Goal: Entertainment & Leisure: Browse casually

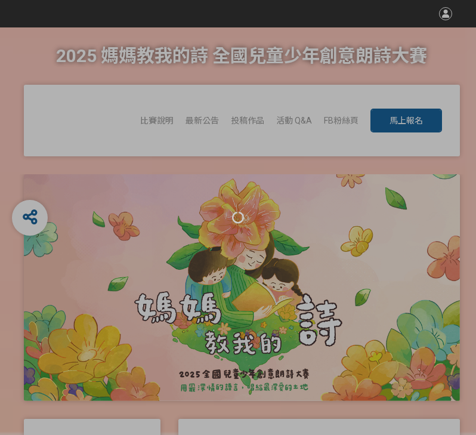
scroll to position [1, 0]
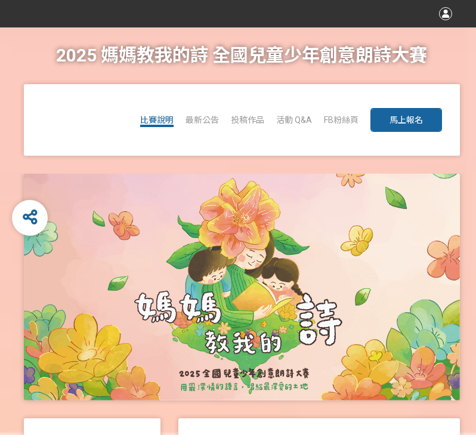
click at [165, 120] on span "比賽說明" at bounding box center [156, 120] width 33 height 10
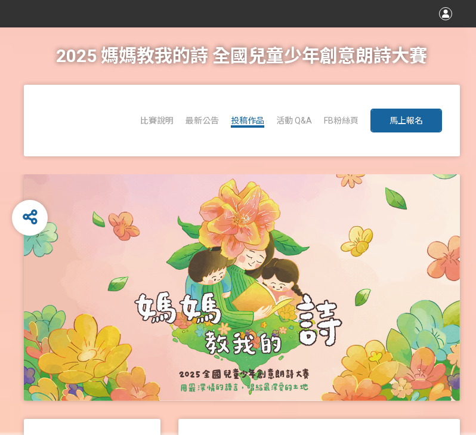
click at [254, 119] on span "投稿作品" at bounding box center [247, 121] width 33 height 10
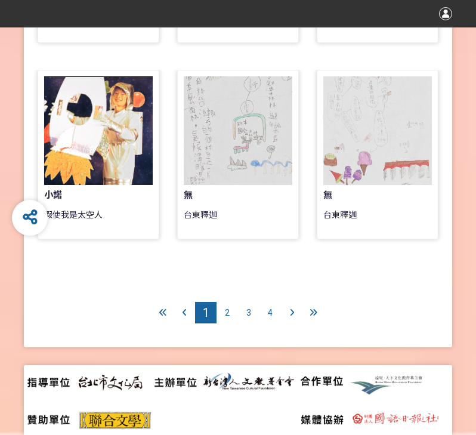
scroll to position [821, 0]
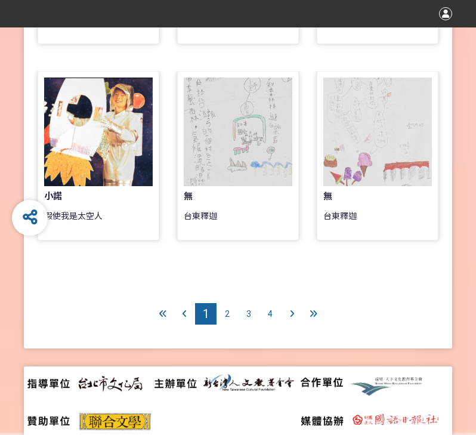
click at [318, 314] on div at bounding box center [312, 313] width 21 height 21
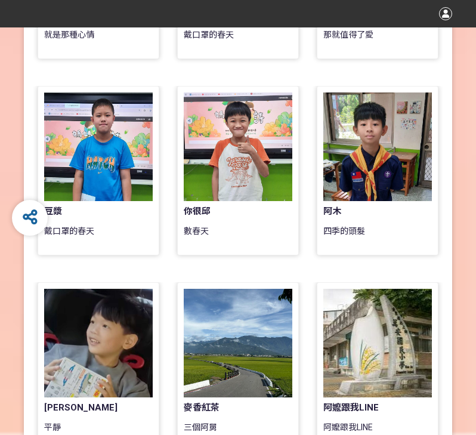
scroll to position [614, 0]
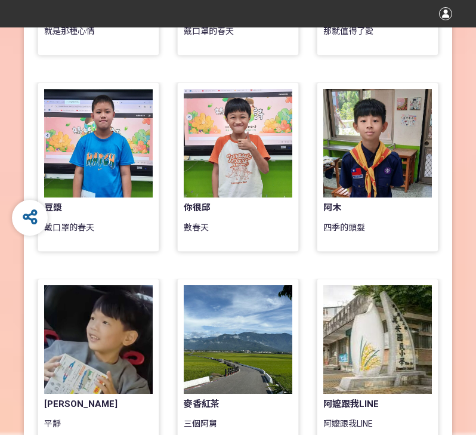
click at [254, 188] on div at bounding box center [238, 143] width 108 height 108
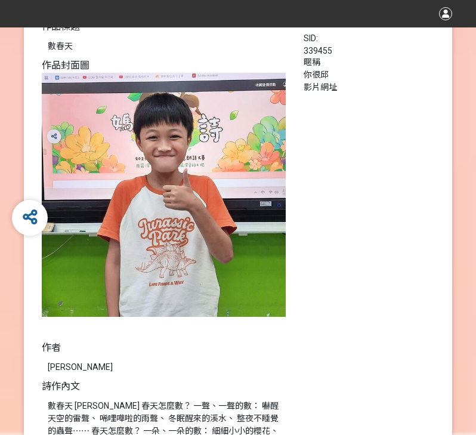
scroll to position [62, 0]
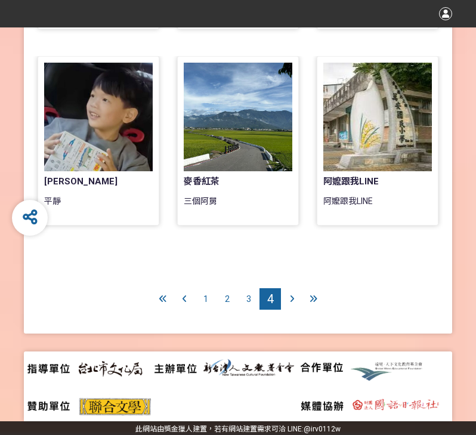
scroll to position [836, 0]
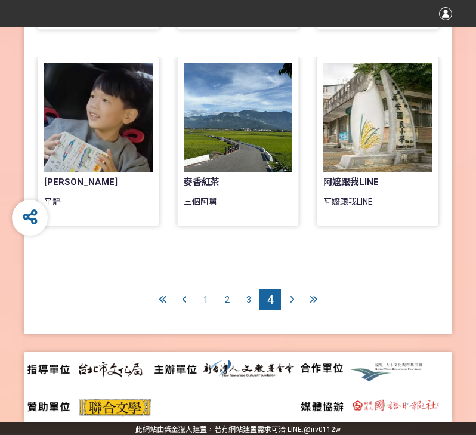
click at [298, 294] on div at bounding box center [291, 299] width 21 height 21
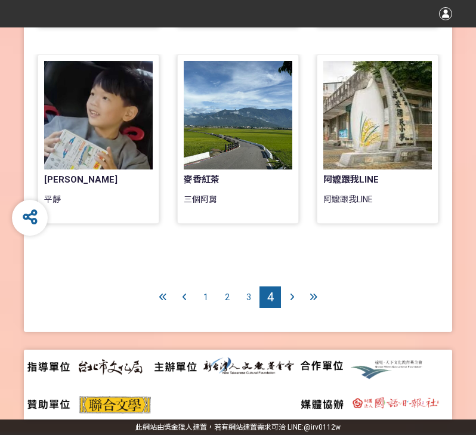
scroll to position [838, 0]
click at [249, 294] on span "3" at bounding box center [248, 297] width 5 height 10
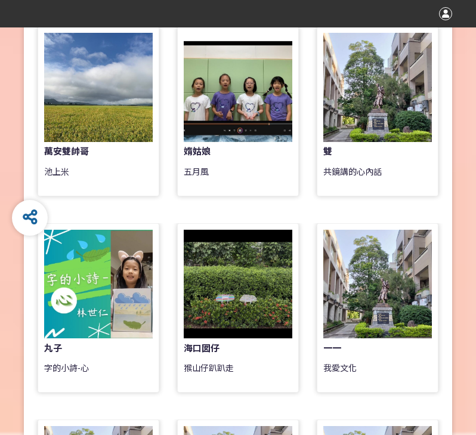
scroll to position [472, 0]
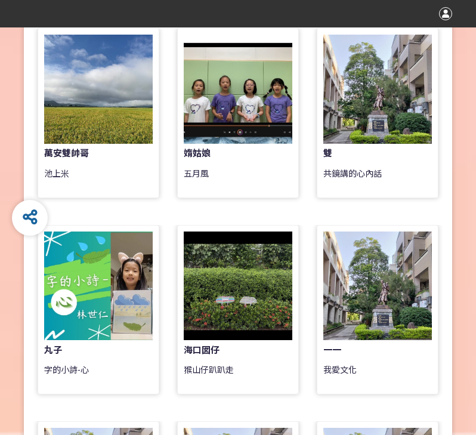
click at [252, 310] on div at bounding box center [238, 285] width 108 height 108
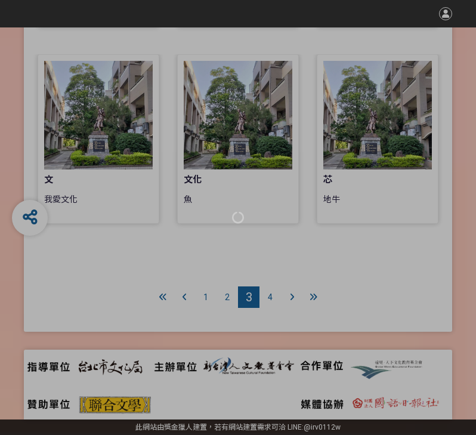
scroll to position [838, 0]
click at [246, 266] on div at bounding box center [238, 217] width 476 height 435
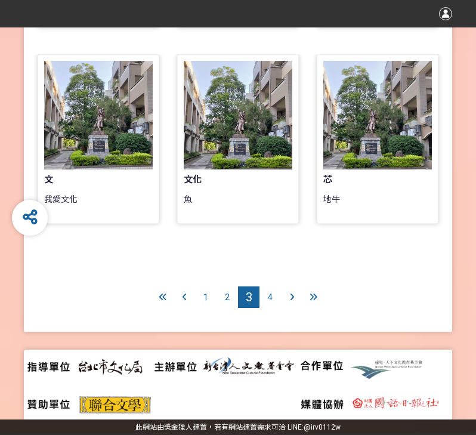
click at [220, 293] on div "2" at bounding box center [226, 296] width 21 height 21
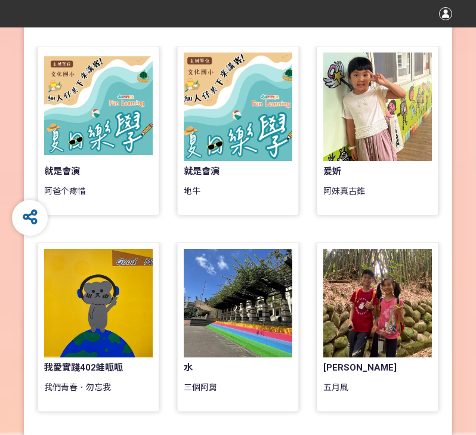
scroll to position [652, 0]
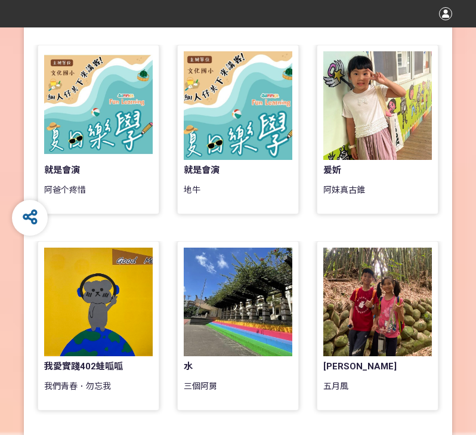
click at [149, 125] on div at bounding box center [98, 105] width 108 height 108
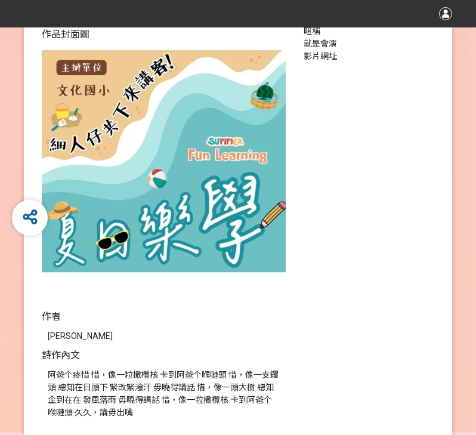
scroll to position [134, 0]
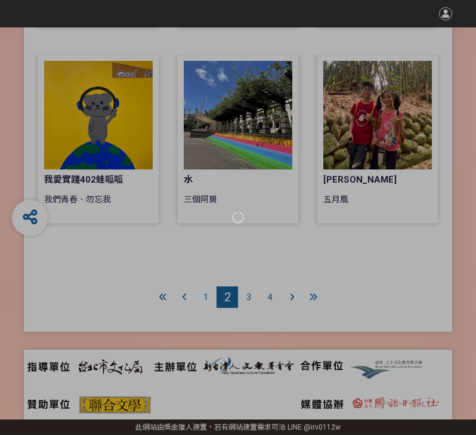
scroll to position [838, 0]
click at [284, 259] on div at bounding box center [238, 217] width 476 height 435
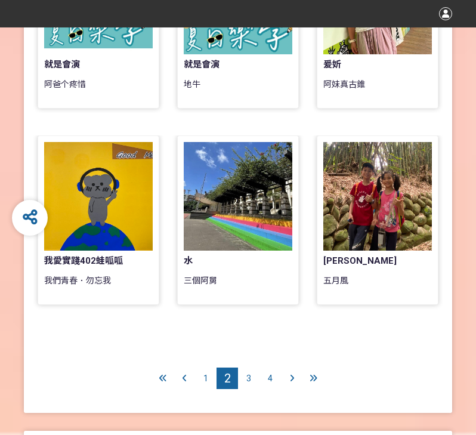
scroll to position [730, 0]
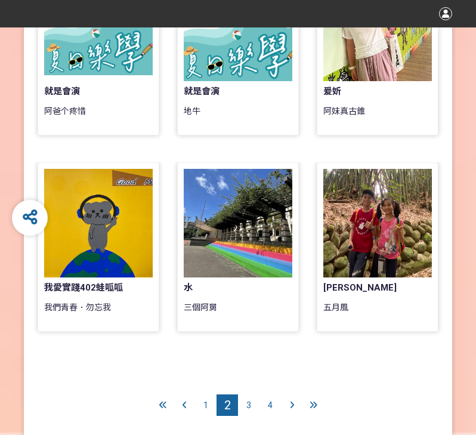
click at [199, 403] on div "1" at bounding box center [205, 404] width 21 height 21
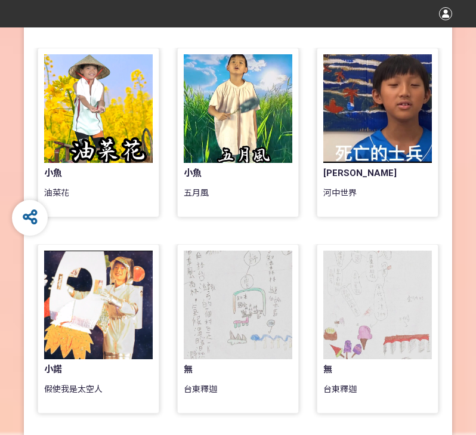
scroll to position [654, 0]
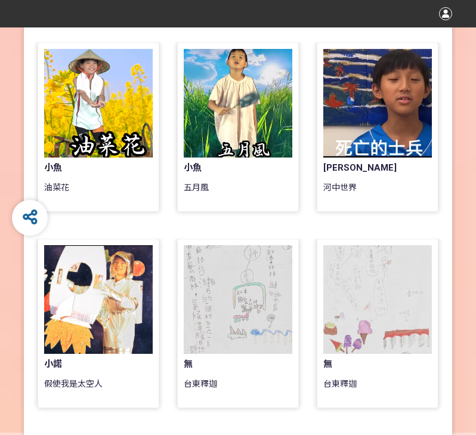
click at [134, 100] on div at bounding box center [98, 103] width 108 height 108
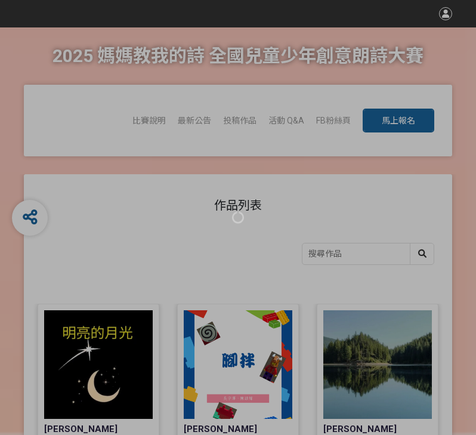
scroll to position [654, 0]
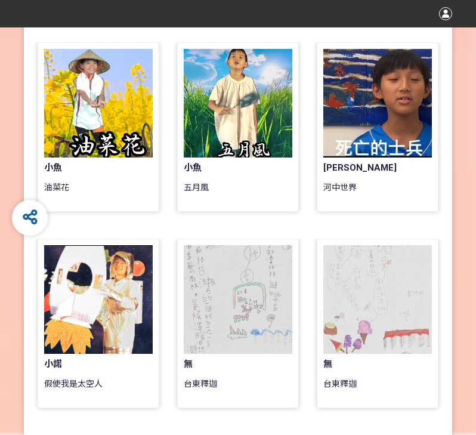
click at [83, 315] on div at bounding box center [98, 299] width 108 height 108
